Goal: Transaction & Acquisition: Obtain resource

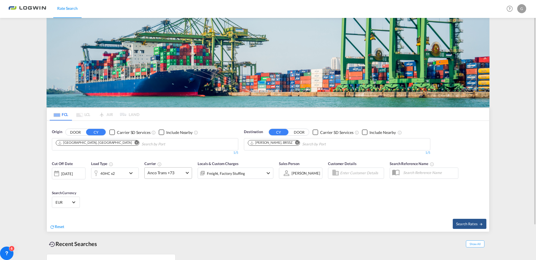
click at [186, 173] on md-select-value "Anco Trans +73" at bounding box center [168, 173] width 47 height 11
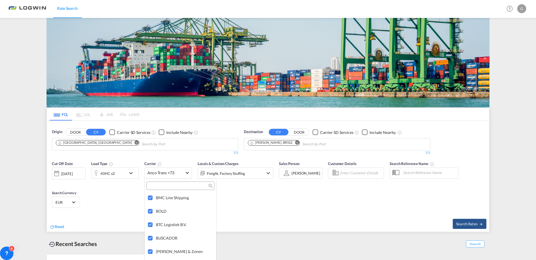
click at [249, 211] on md-backdrop at bounding box center [268, 130] width 536 height 260
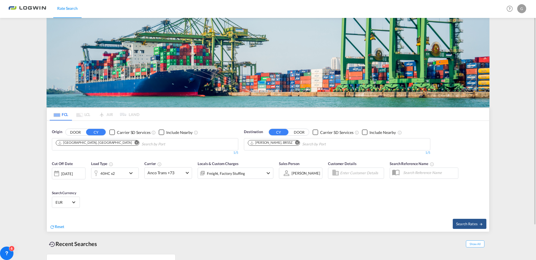
click at [256, 174] on div "Freight, Factory Stuffing" at bounding box center [228, 173] width 60 height 11
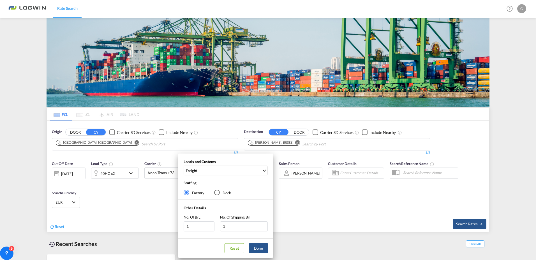
click at [186, 191] on div "Factory" at bounding box center [187, 193] width 6 height 6
click at [259, 249] on button "Done" at bounding box center [259, 248] width 20 height 10
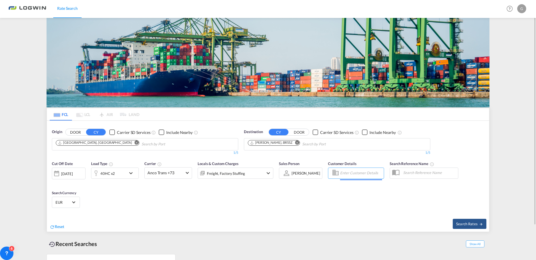
click at [357, 173] on input "Enter Customer Details" at bounding box center [361, 173] width 42 height 8
click at [348, 169] on input "Enter Customer Details" at bounding box center [361, 173] width 42 height 8
click at [348, 172] on input "Enter Customer Details" at bounding box center [361, 173] width 42 height 8
type input "t"
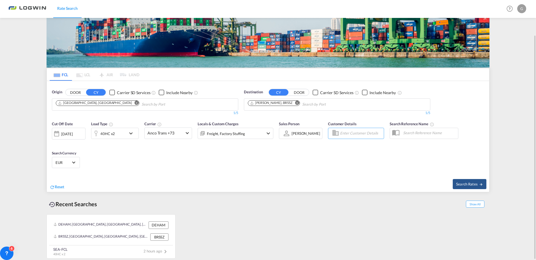
click at [221, 159] on div "Cut Off Date [DATE] [DATE] Load Type 40HC x2 Carrier Anco Trans +73 Locals & Cu…" at bounding box center [268, 145] width 443 height 55
click at [479, 182] on span "Search Rates" at bounding box center [469, 184] width 27 height 4
type input "DEHAM to BRSSZ / [DATE]"
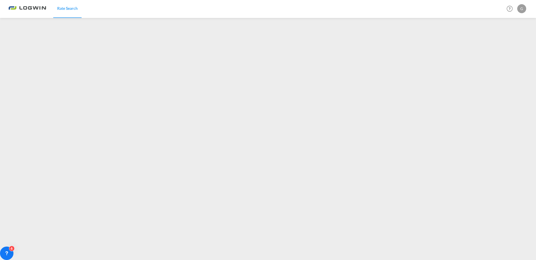
click at [356, 4] on div "Rate Search Help Resources Product Release G My Profile Logout" at bounding box center [268, 8] width 520 height 17
